Goal: Find contact information: Find contact information

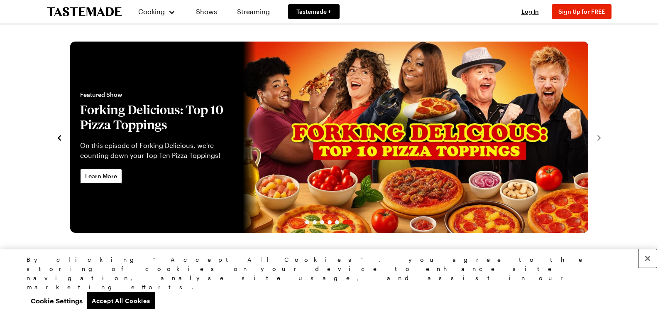
click at [644, 267] on button "Close" at bounding box center [648, 258] width 18 height 18
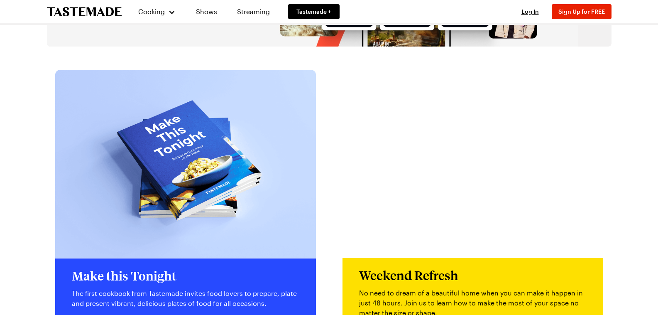
scroll to position [2088, 0]
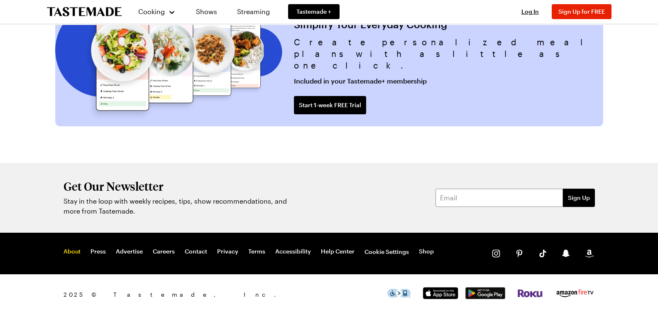
click at [66, 254] on link "About" at bounding box center [72, 251] width 17 height 8
click at [197, 254] on link "Contact" at bounding box center [196, 251] width 22 height 8
click at [228, 254] on link "Privacy" at bounding box center [227, 251] width 21 height 8
click at [245, 245] on div "About Press Advertise Careers Contact Privacy Terms Accessibility Help Center C…" at bounding box center [329, 253] width 598 height 42
click at [258, 255] on link "Terms" at bounding box center [256, 251] width 17 height 8
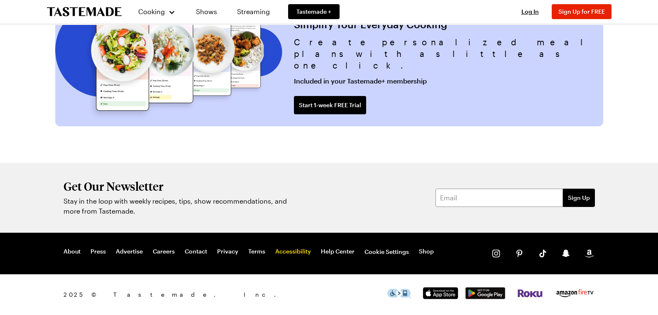
click at [280, 248] on link "Accessibility" at bounding box center [293, 251] width 36 height 8
click at [321, 250] on link "Help Center" at bounding box center [338, 251] width 34 height 8
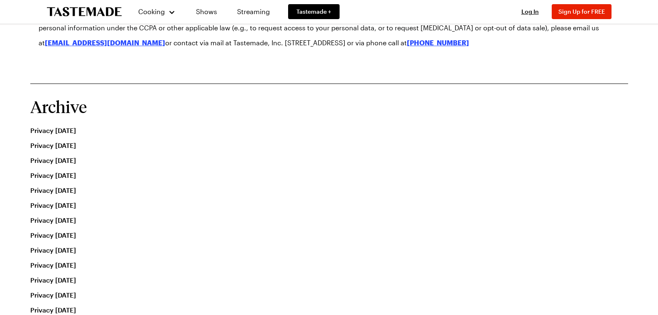
scroll to position [5713, 0]
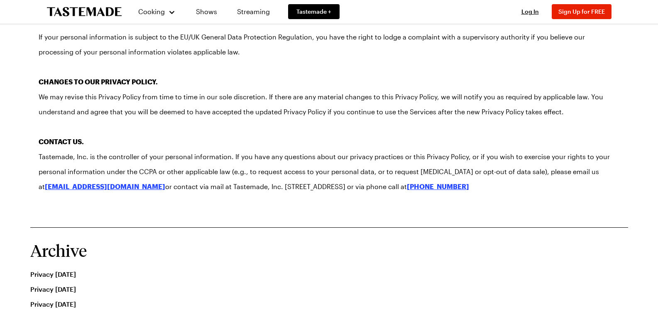
click at [254, 176] on p "Tastemade, Inc. is the controller of your personal information. If you have any…" at bounding box center [329, 171] width 581 height 45
drag, startPoint x: 254, startPoint y: 176, endPoint x: 409, endPoint y: 177, distance: 155.3
click at [409, 177] on p "Tastemade, Inc. is the controller of your personal information. If you have any…" at bounding box center [329, 171] width 581 height 45
copy p "3019 Olympic Blvd, Stage C Santa Monica, CA 90404"
drag, startPoint x: 528, startPoint y: 174, endPoint x: 477, endPoint y: 178, distance: 50.8
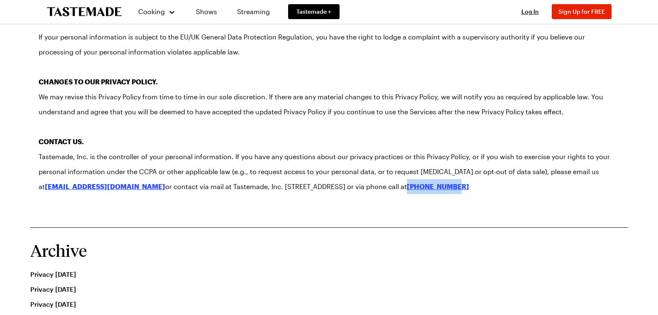
click at [477, 178] on p "Tastemade, Inc. is the controller of your personal information. If you have any…" at bounding box center [329, 171] width 581 height 45
copy strong "213-657-6266"
